Goal: Register for event/course

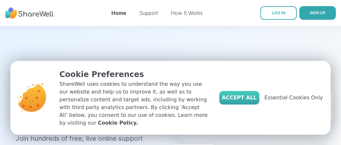
click at [246, 96] on button "Accept All" at bounding box center [239, 98] width 40 height 14
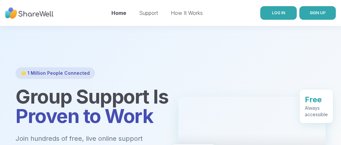
click at [278, 18] on link "LOG IN" at bounding box center [278, 13] width 36 height 14
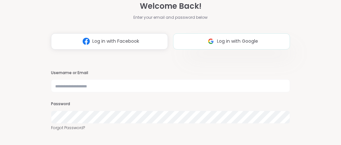
click at [241, 38] on span "Log in with Google" at bounding box center [237, 41] width 41 height 7
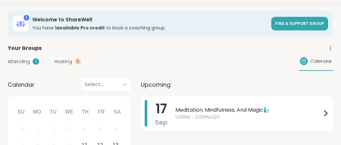
scroll to position [34, 0]
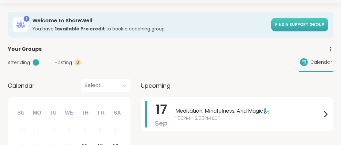
click at [294, 27] on link "Find a support group" at bounding box center [299, 25] width 57 height 14
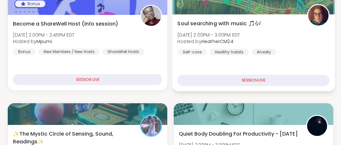
scroll to position [204, 0]
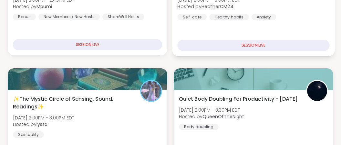
click at [277, 52] on div "Soul searching with music 🎵🎶 [DATE] 2:00PM - 3:00PM EDT Hosted by HeatherCM24 S…" at bounding box center [253, 17] width 163 height 77
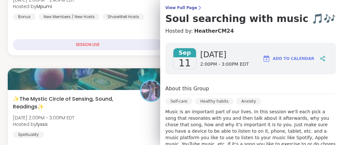
scroll to position [40, 0]
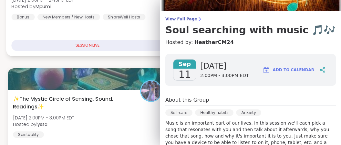
click at [130, 45] on div "SESSION LIVE" at bounding box center [87, 45] width 152 height 11
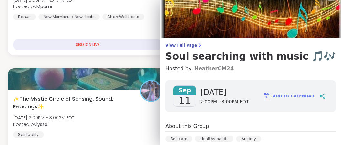
scroll to position [0, 0]
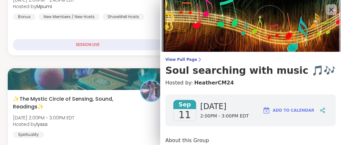
click at [335, 12] on icon at bounding box center [331, 9] width 8 height 8
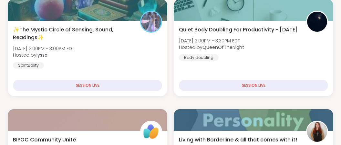
scroll to position [307, 0]
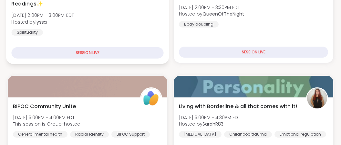
click at [144, 39] on div "✨The Mystic Circle of Sensing, Sound, Readings✨ [DATE] 2:00PM - 3:00PM EDT Host…" at bounding box center [87, 25] width 163 height 77
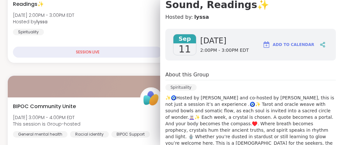
scroll to position [121, 0]
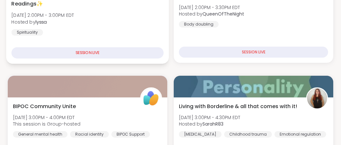
click at [148, 24] on div "✨The Mystic Circle of Sensing, Sound, Readings✨ [DATE] 2:00PM - 3:00PM EDT Host…" at bounding box center [87, 14] width 152 height 44
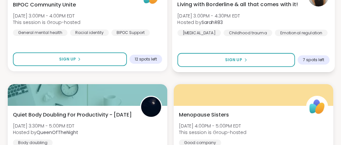
scroll to position [409, 0]
